Goal: Task Accomplishment & Management: Manage account settings

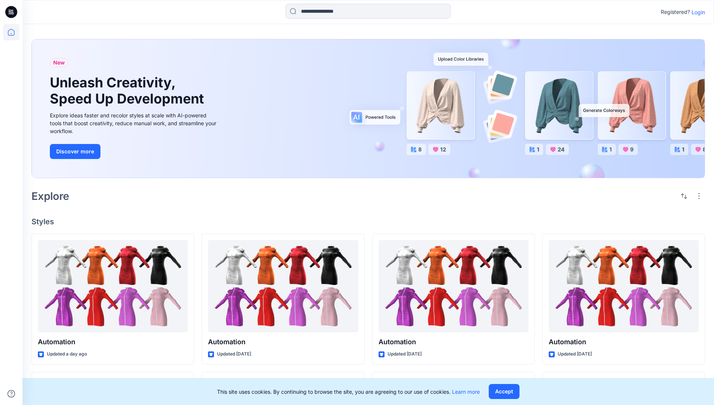
click at [697, 12] on p "Login" at bounding box center [699, 12] width 14 height 8
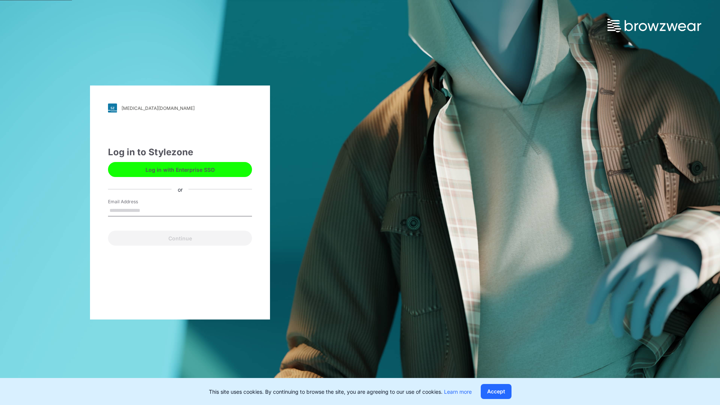
click at [148, 210] on input "Email Address" at bounding box center [180, 210] width 144 height 11
type input "**********"
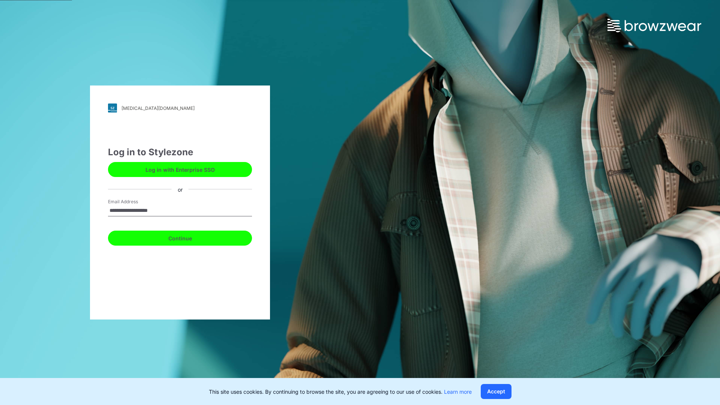
click at [188, 237] on button "Continue" at bounding box center [180, 238] width 144 height 15
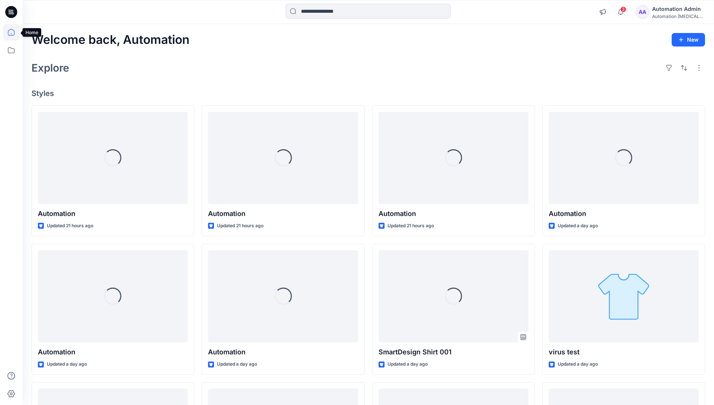
click at [14, 32] on icon at bounding box center [11, 32] width 7 height 7
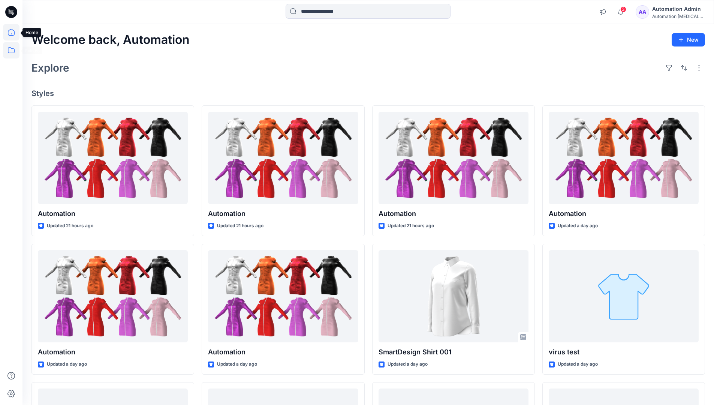
click at [10, 51] on icon at bounding box center [11, 50] width 17 height 17
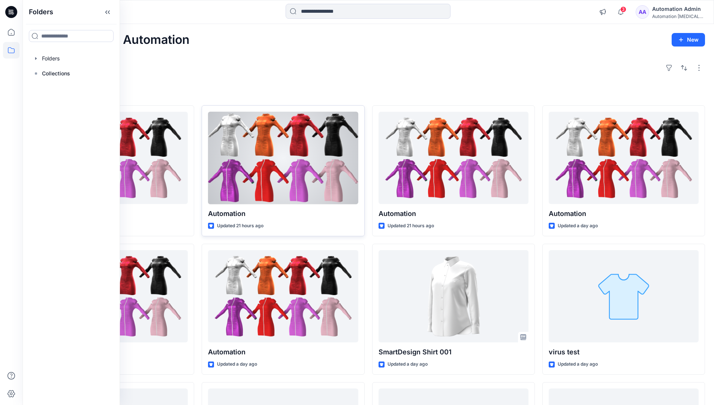
click at [216, 177] on div at bounding box center [283, 158] width 150 height 93
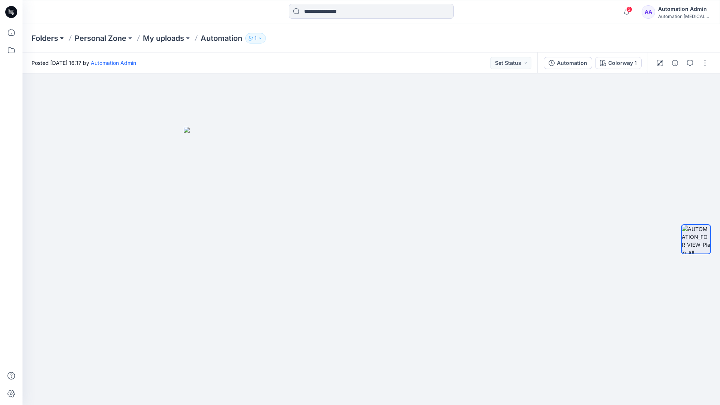
click at [65, 39] on button at bounding box center [62, 38] width 8 height 11
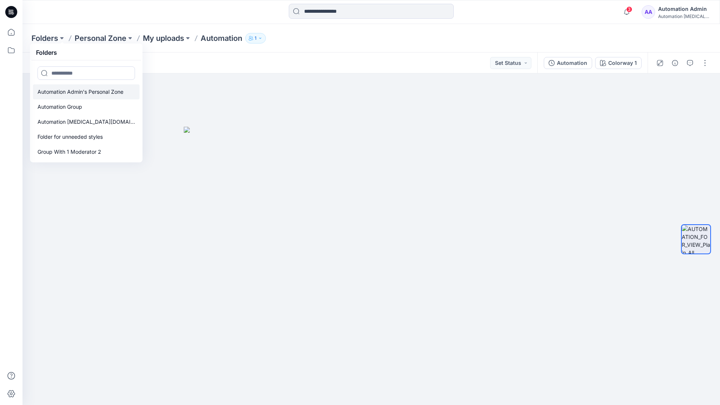
click at [81, 89] on p "Automation Admin's Personal Zone" at bounding box center [81, 91] width 86 height 9
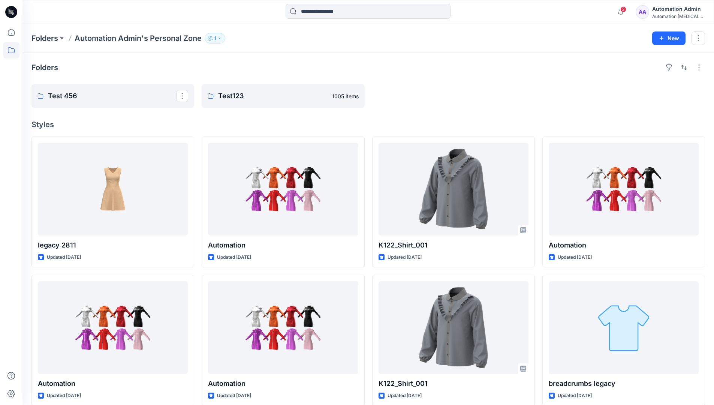
click at [675, 11] on div "Automation Admin" at bounding box center [679, 9] width 53 height 9
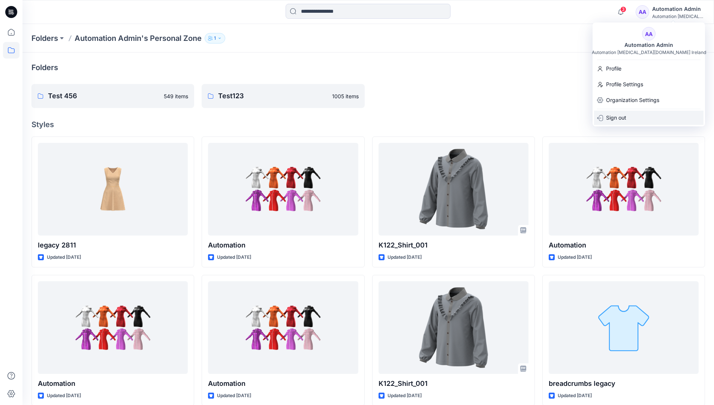
click at [629, 120] on div "Sign out" at bounding box center [649, 118] width 110 height 14
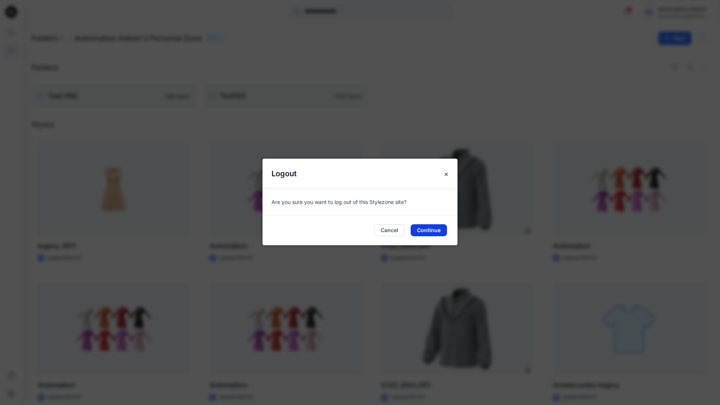
click at [436, 229] on button "Continue" at bounding box center [429, 230] width 36 height 12
